Goal: Task Accomplishment & Management: Use online tool/utility

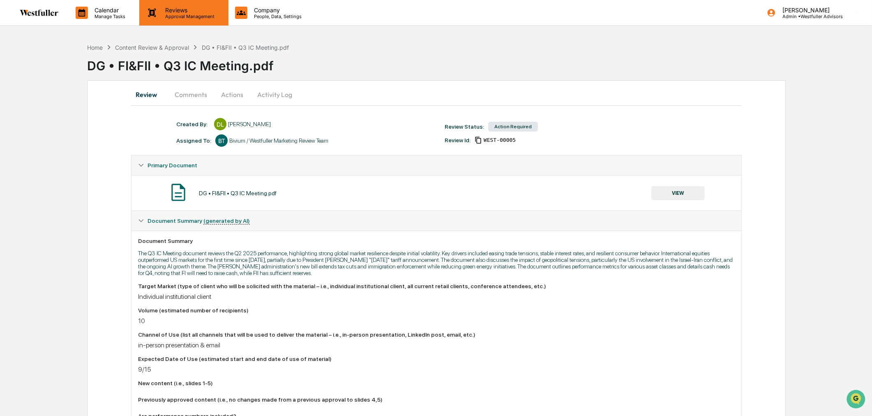
click at [185, 8] on p "Reviews" at bounding box center [189, 10] width 60 height 7
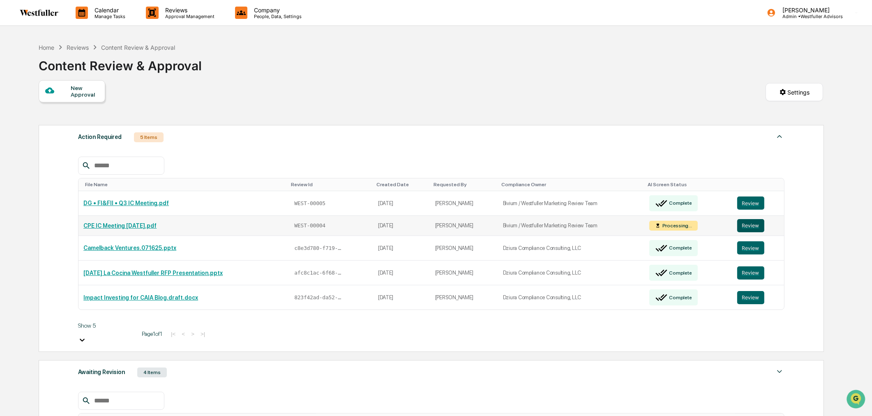
click at [758, 222] on button "Review" at bounding box center [750, 225] width 27 height 13
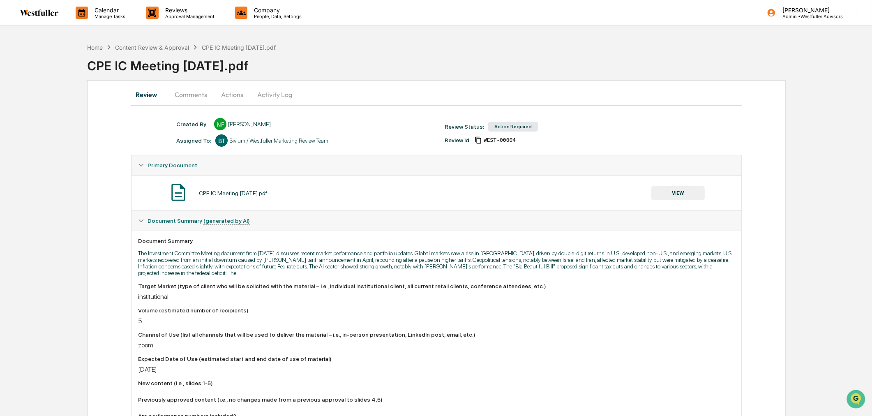
click at [186, 95] on button "Comments" at bounding box center [191, 95] width 46 height 20
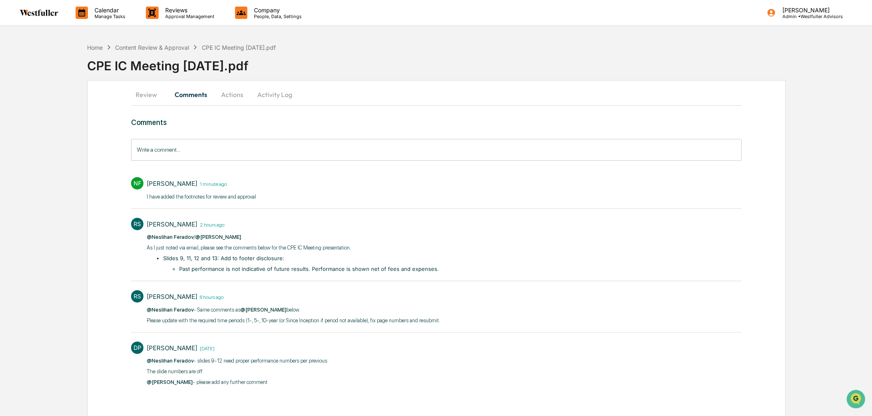
click at [243, 92] on button "Actions" at bounding box center [232, 95] width 37 height 20
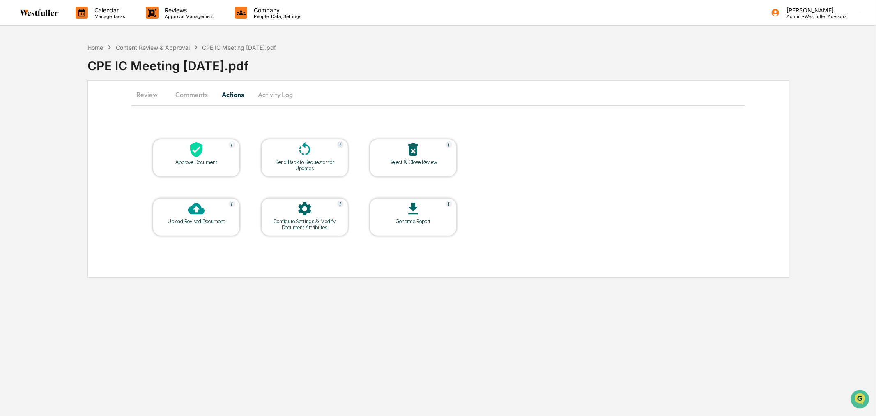
click at [147, 92] on button "Review" at bounding box center [150, 95] width 37 height 20
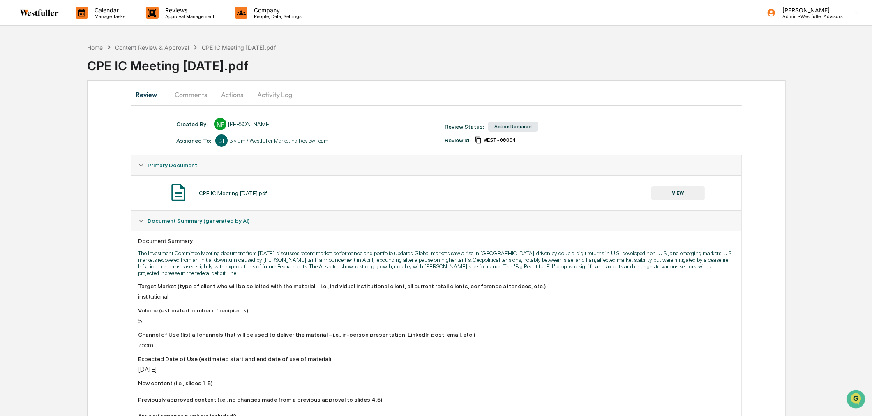
click at [694, 190] on button "VIEW" at bounding box center [677, 193] width 53 height 14
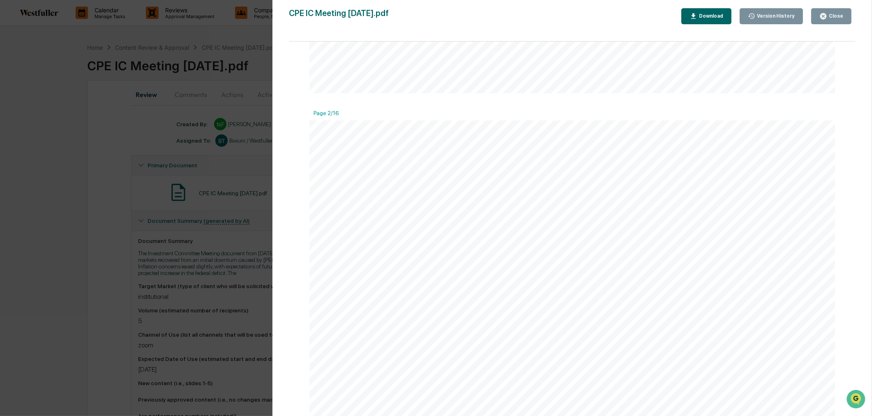
scroll to position [274, 0]
click at [770, 11] on button "Version History" at bounding box center [772, 16] width 64 height 16
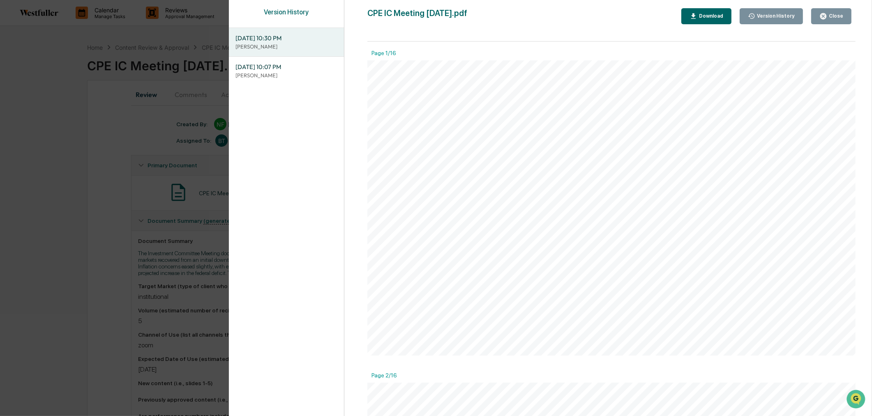
click at [705, 16] on div "Download" at bounding box center [710, 16] width 26 height 6
click at [835, 14] on div "Close" at bounding box center [835, 16] width 16 height 6
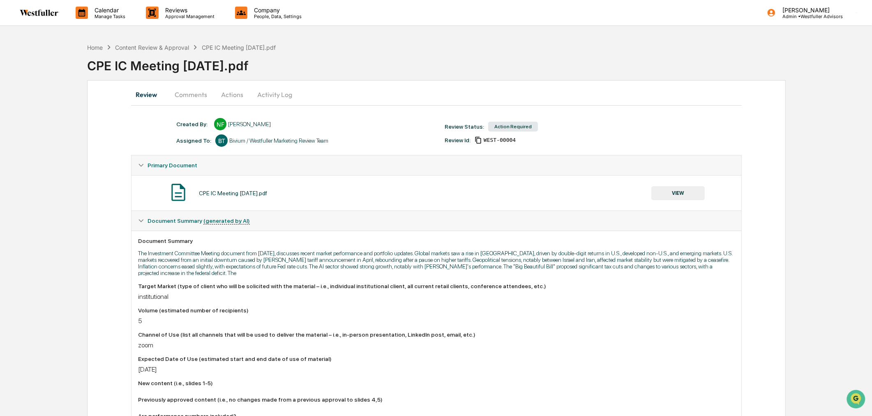
click at [182, 87] on button "Comments" at bounding box center [191, 95] width 46 height 20
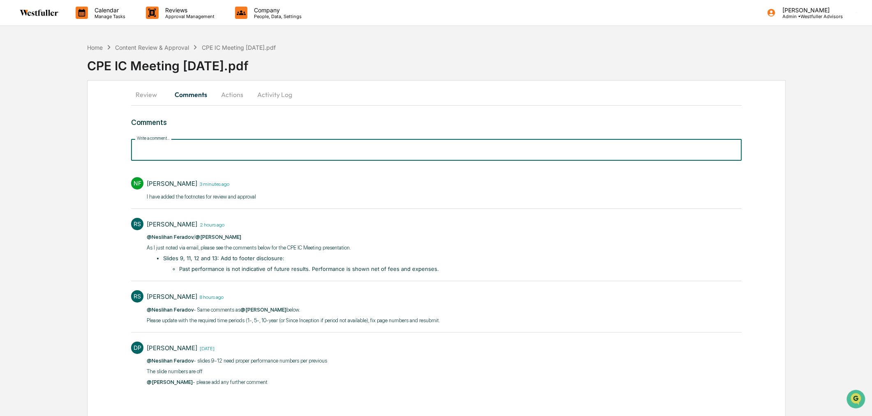
click at [204, 149] on input "Write a comment..." at bounding box center [436, 150] width 610 height 22
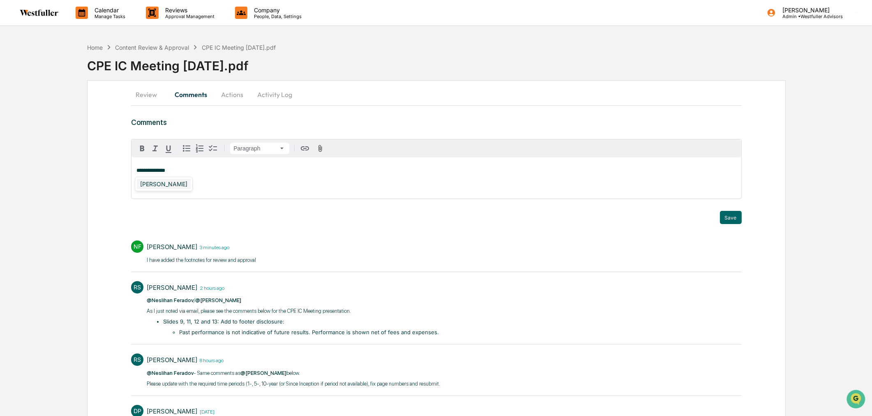
click at [177, 179] on div "[PERSON_NAME]" at bounding box center [164, 184] width 54 height 10
click at [151, 180] on div "Doug Palenchar" at bounding box center [164, 184] width 54 height 10
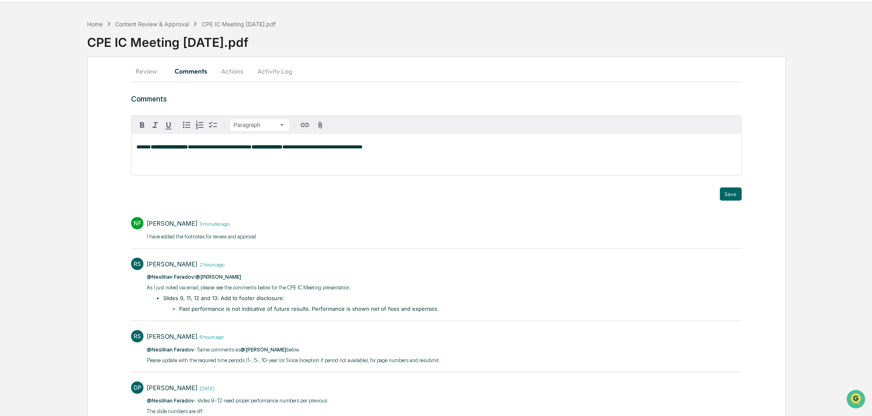
scroll to position [46, 0]
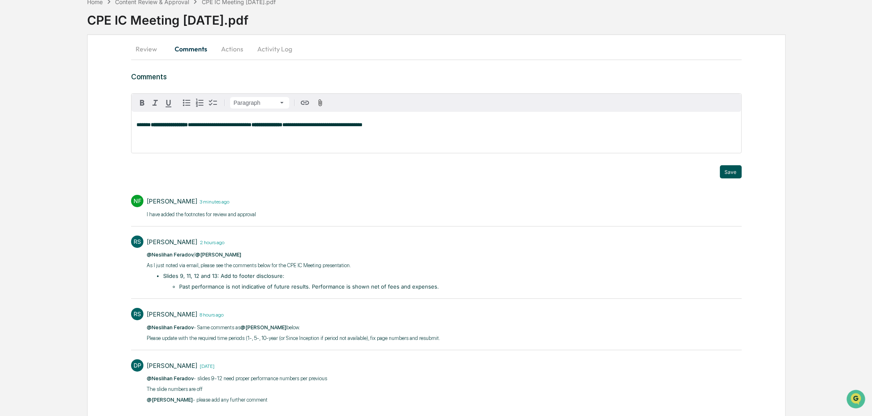
click at [736, 172] on button "Save" at bounding box center [731, 171] width 22 height 13
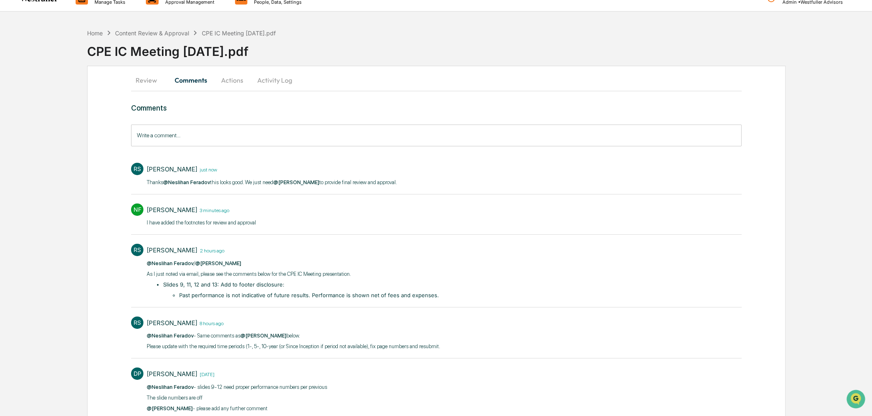
scroll to position [0, 0]
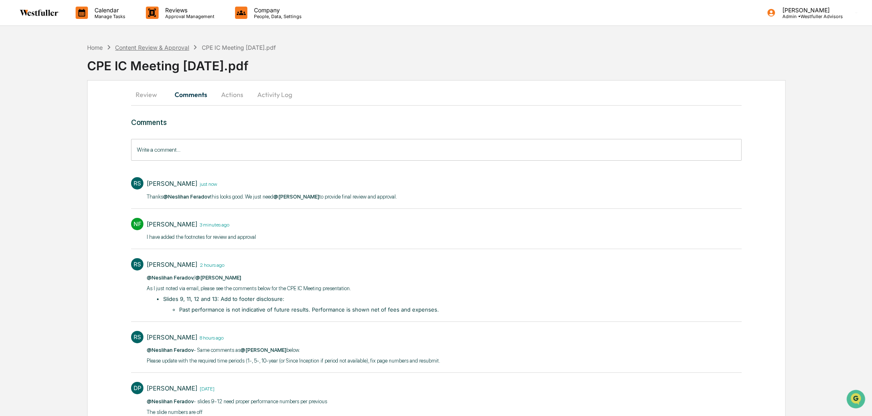
click at [170, 46] on div "Content Review & Approval" at bounding box center [152, 47] width 74 height 7
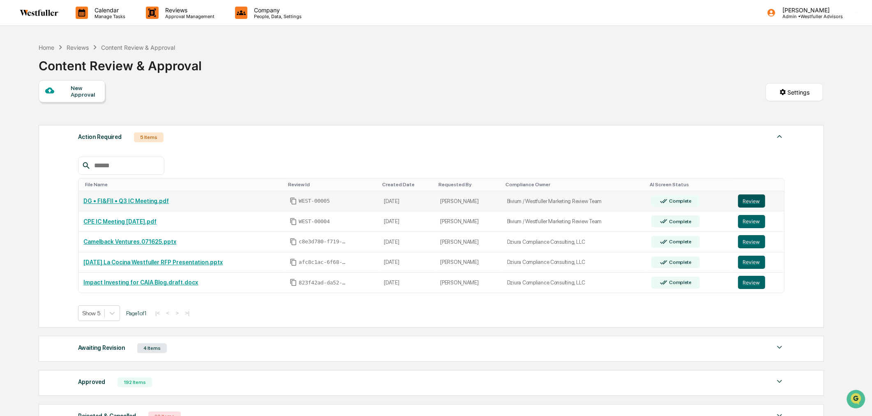
click at [748, 199] on button "Review" at bounding box center [751, 200] width 27 height 13
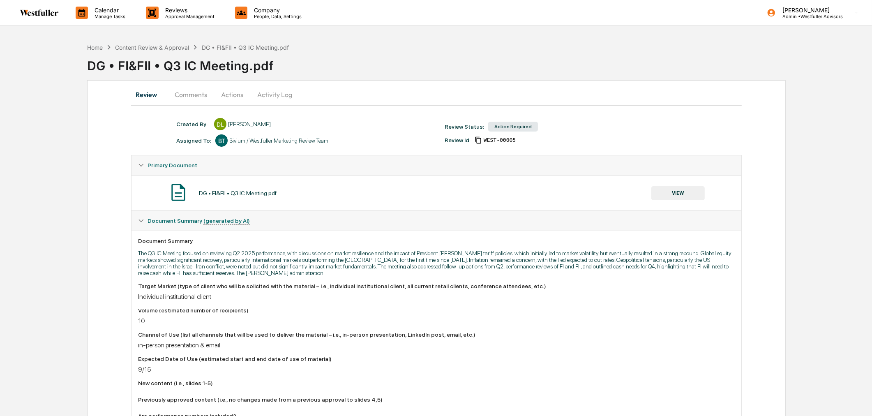
click at [189, 97] on button "Comments" at bounding box center [191, 95] width 46 height 20
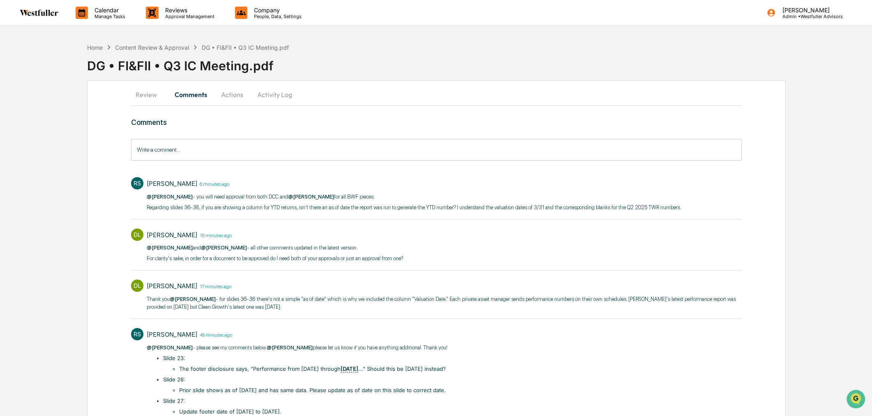
click at [155, 93] on button "Review" at bounding box center [149, 95] width 37 height 20
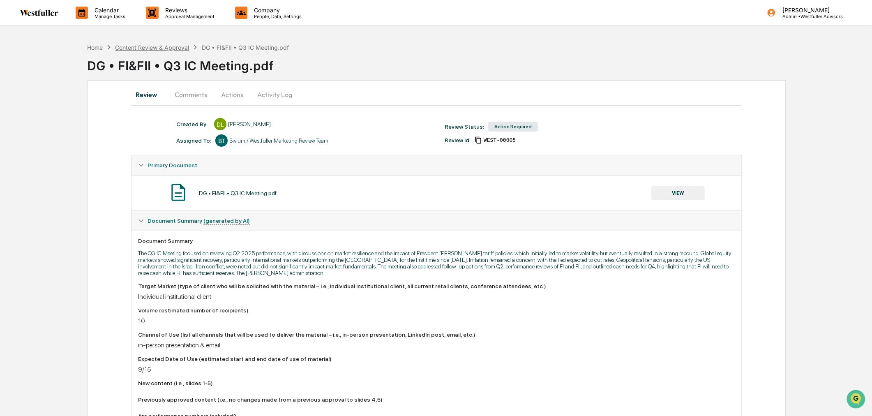
click at [179, 46] on div "Content Review & Approval" at bounding box center [152, 47] width 74 height 7
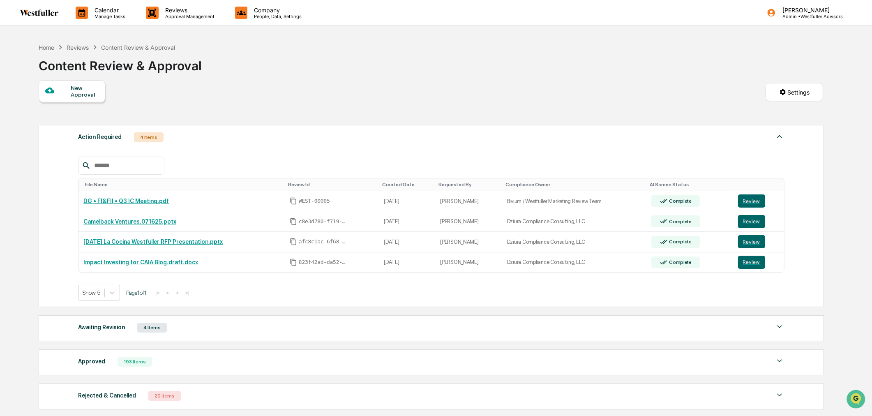
click at [221, 362] on div "Approved 193 Items" at bounding box center [431, 362] width 706 height 12
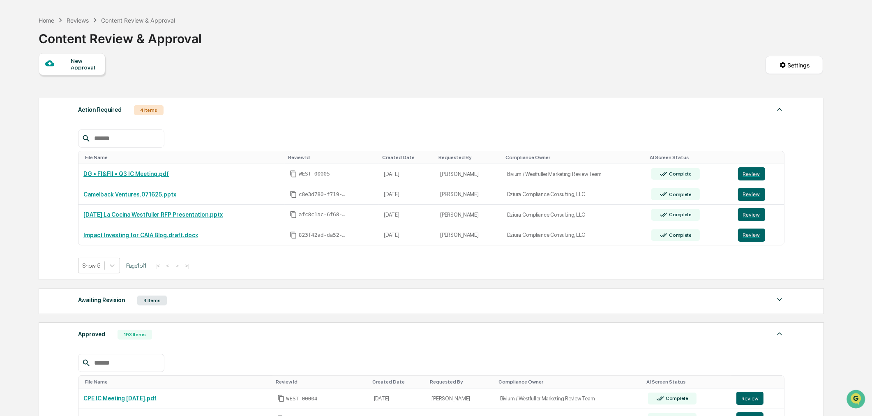
scroll to position [91, 0]
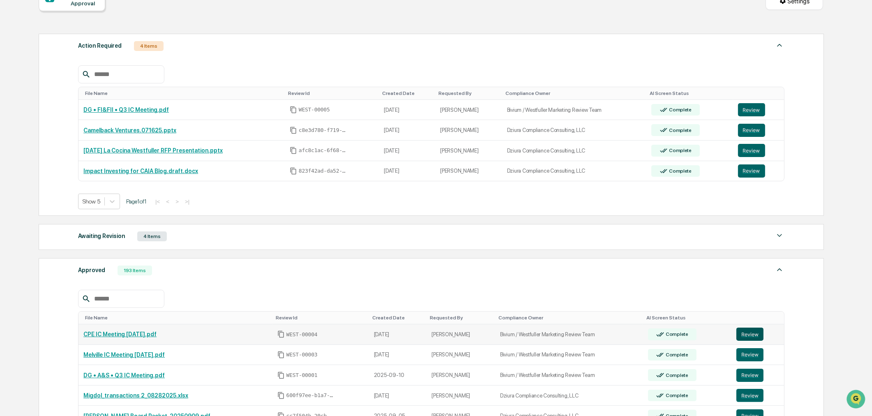
click at [751, 333] on button "Review" at bounding box center [749, 333] width 27 height 13
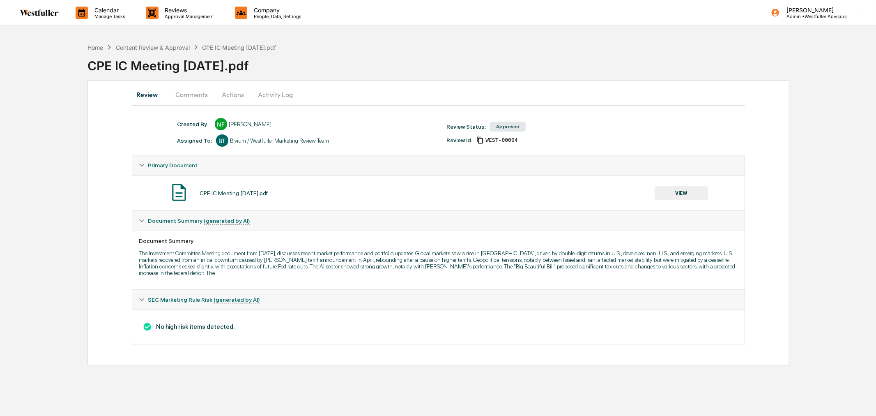
click at [191, 94] on button "Comments" at bounding box center [192, 95] width 46 height 20
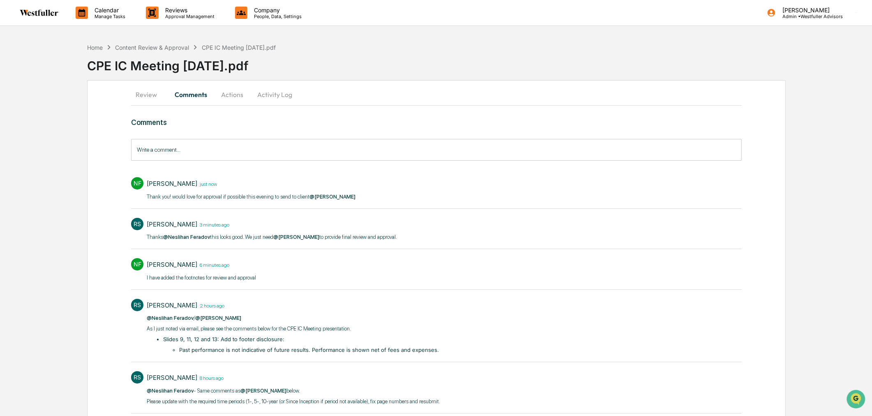
click at [239, 93] on button "Actions" at bounding box center [232, 95] width 37 height 20
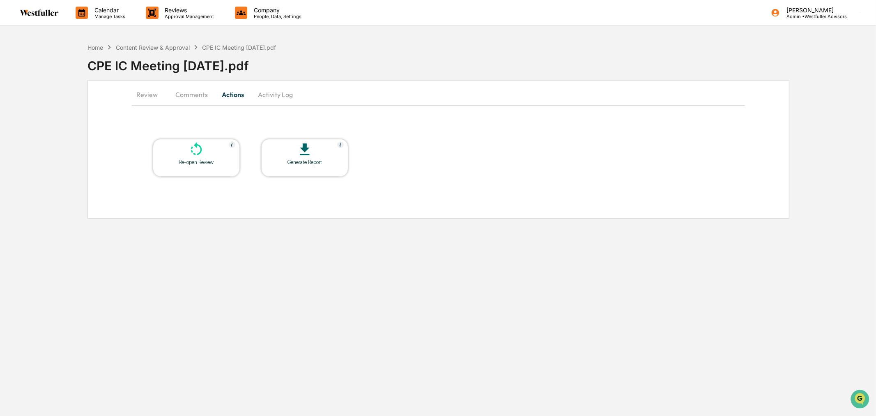
click at [278, 93] on button "Activity Log" at bounding box center [275, 95] width 48 height 20
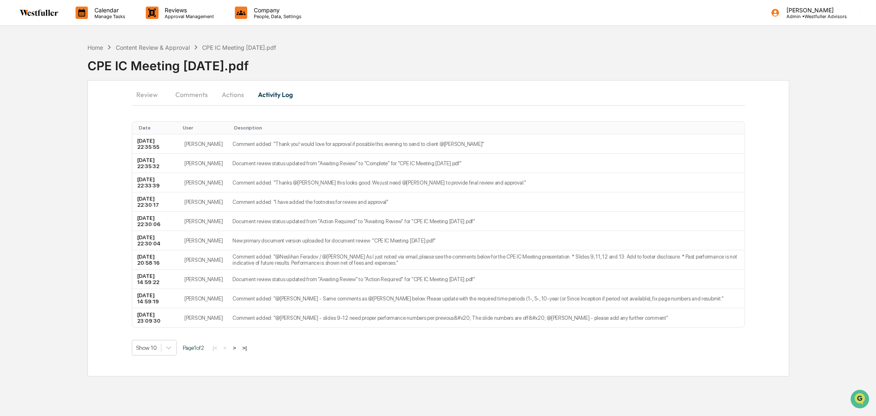
click at [201, 91] on button "Comments" at bounding box center [192, 95] width 46 height 20
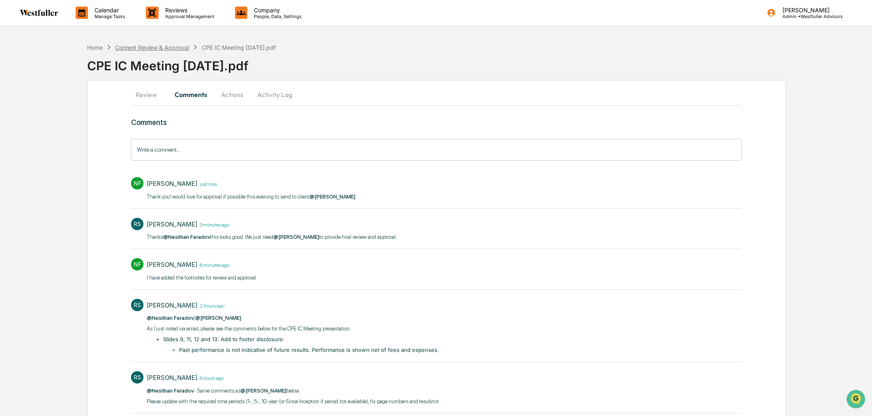
click at [169, 46] on div "Content Review & Approval" at bounding box center [152, 47] width 74 height 7
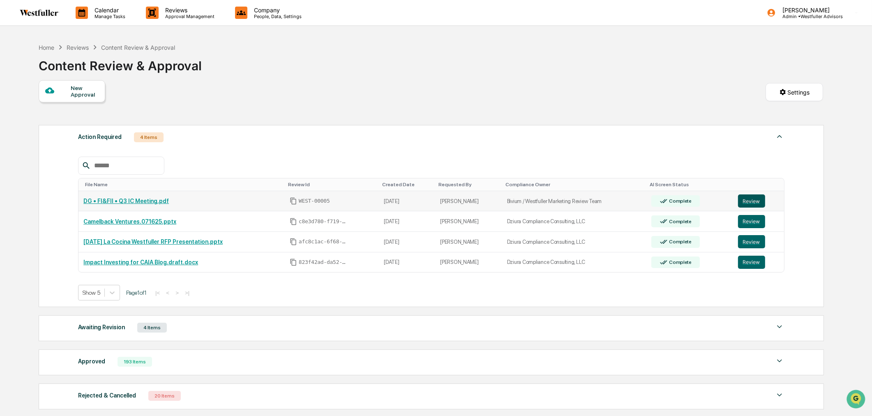
click at [742, 199] on button "Review" at bounding box center [751, 200] width 27 height 13
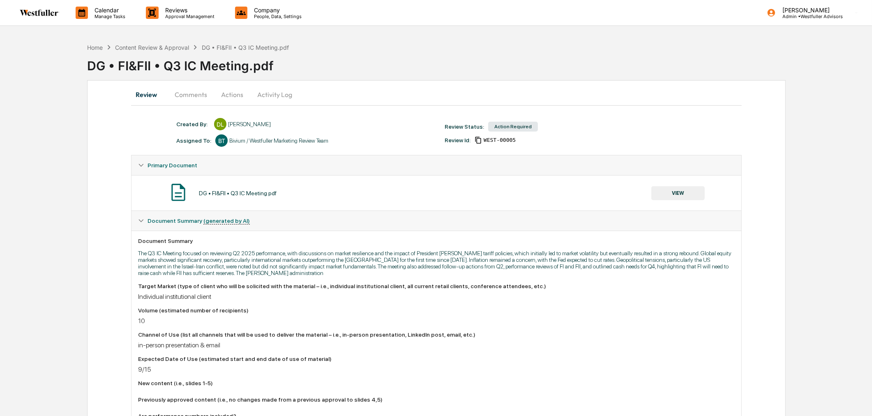
click at [193, 89] on button "Comments" at bounding box center [191, 95] width 46 height 20
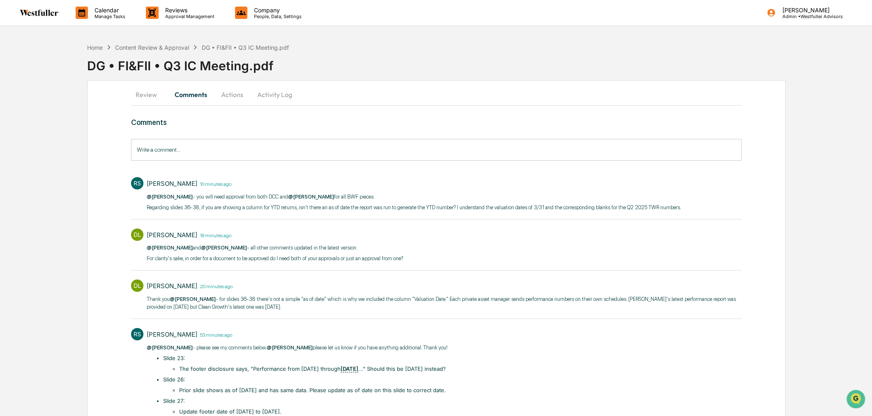
click at [199, 99] on button "Comments" at bounding box center [191, 95] width 46 height 20
click at [148, 96] on button "Review" at bounding box center [149, 95] width 37 height 20
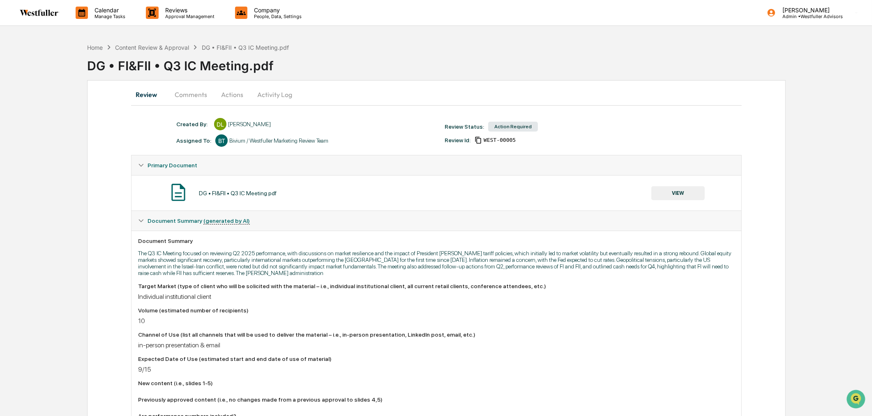
click at [182, 95] on button "Comments" at bounding box center [191, 95] width 46 height 20
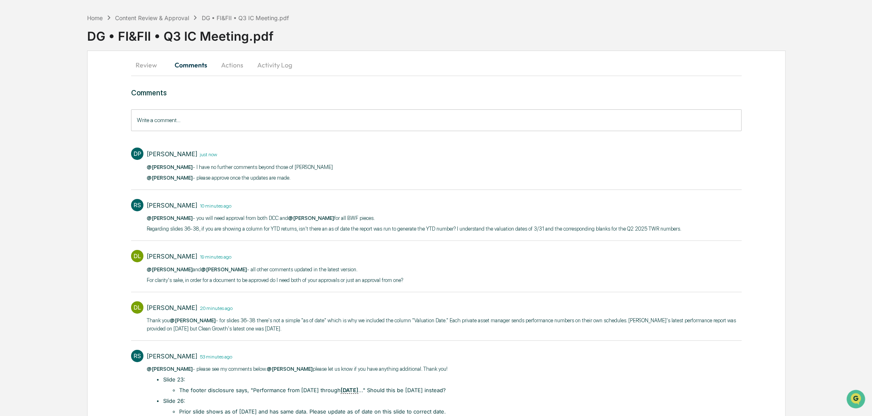
scroll to position [46, 0]
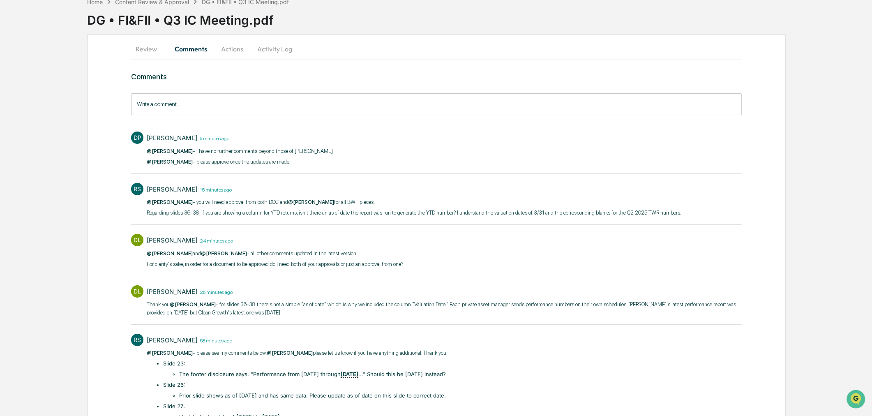
click at [151, 52] on button "Review" at bounding box center [149, 49] width 37 height 20
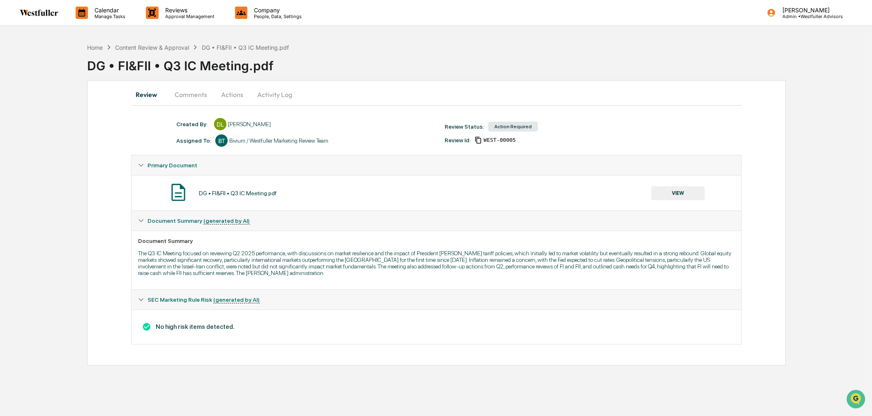
scroll to position [0, 0]
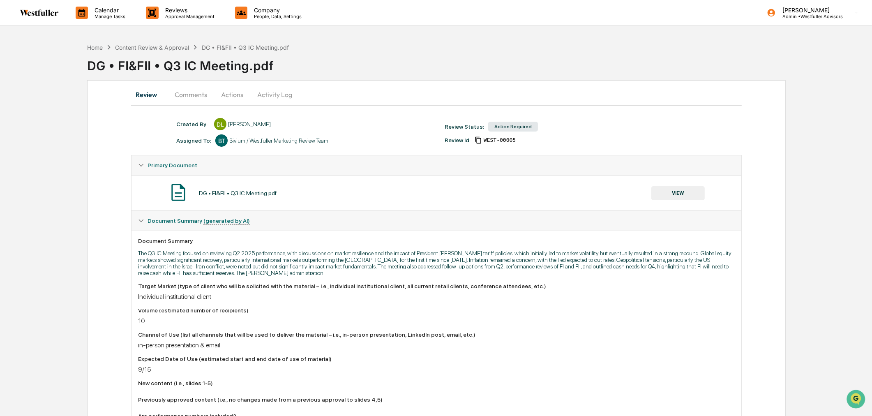
click at [185, 97] on button "Comments" at bounding box center [191, 95] width 46 height 20
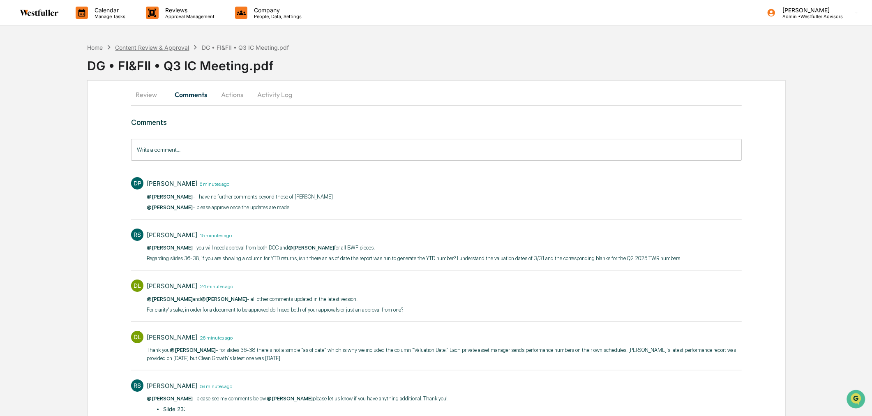
click at [165, 50] on div "Content Review & Approval" at bounding box center [152, 47] width 74 height 7
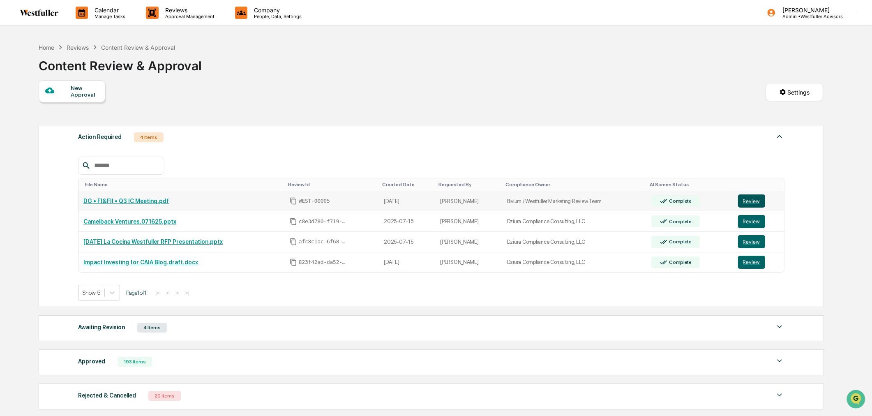
click at [742, 207] on button "Review" at bounding box center [751, 200] width 27 height 13
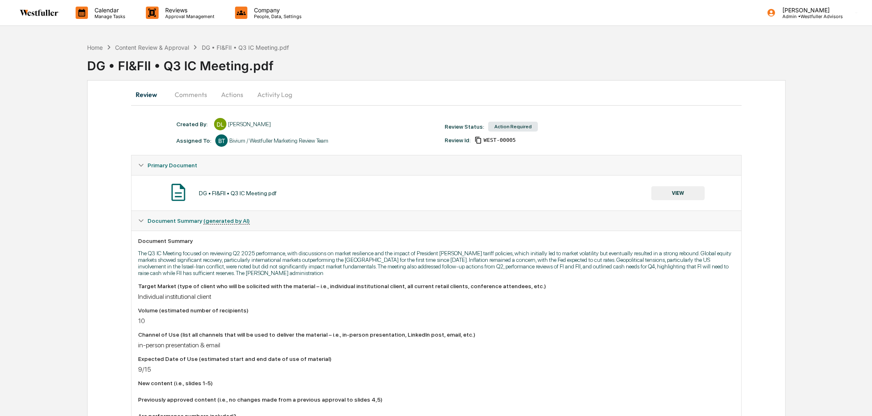
click at [194, 88] on button "Comments" at bounding box center [191, 95] width 46 height 20
